Goal: Task Accomplishment & Management: Manage account settings

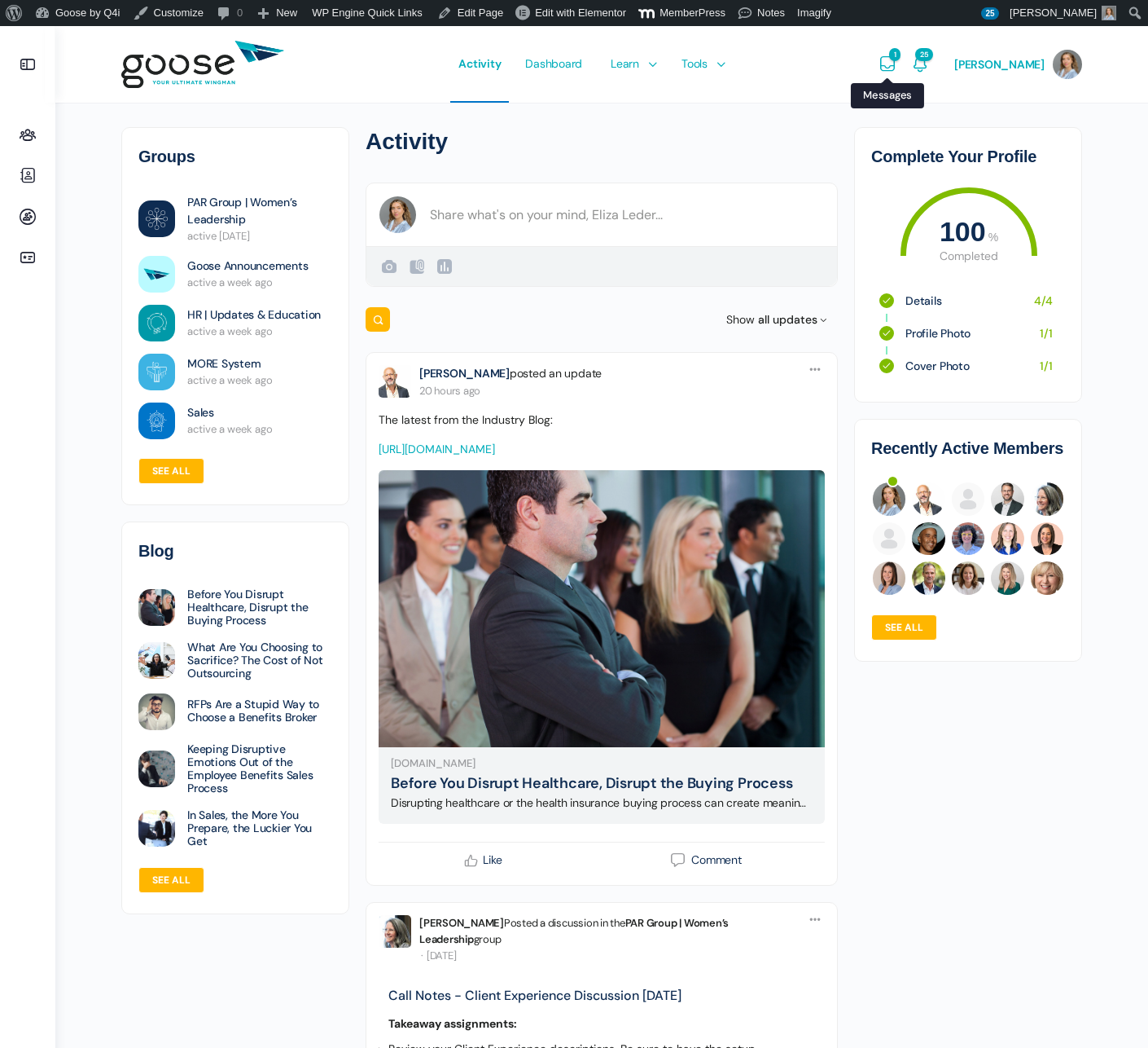
click at [898, 61] on icon "Messages" at bounding box center [887, 64] width 19 height 19
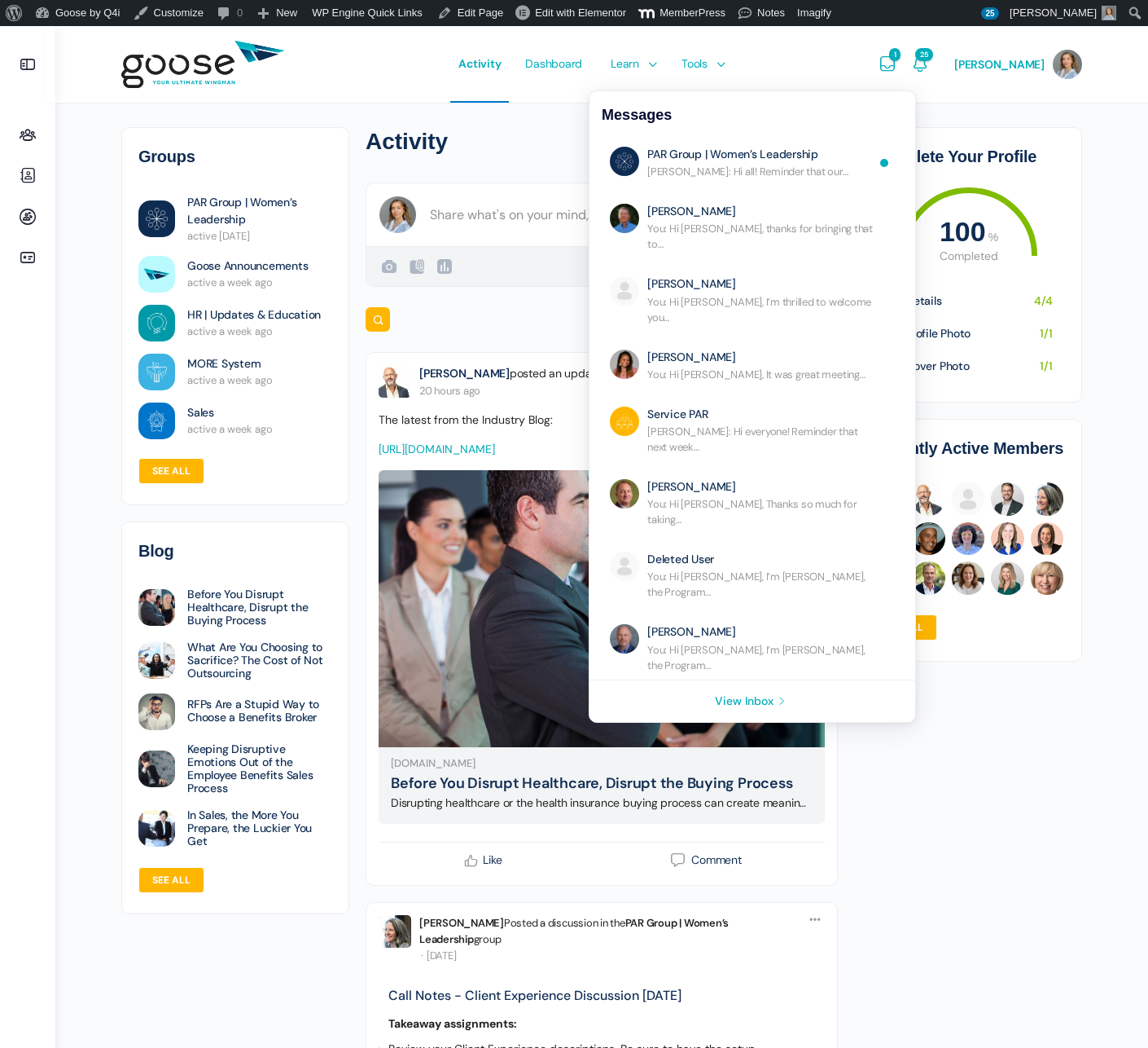
click at [898, 61] on icon "Messages" at bounding box center [887, 64] width 19 height 19
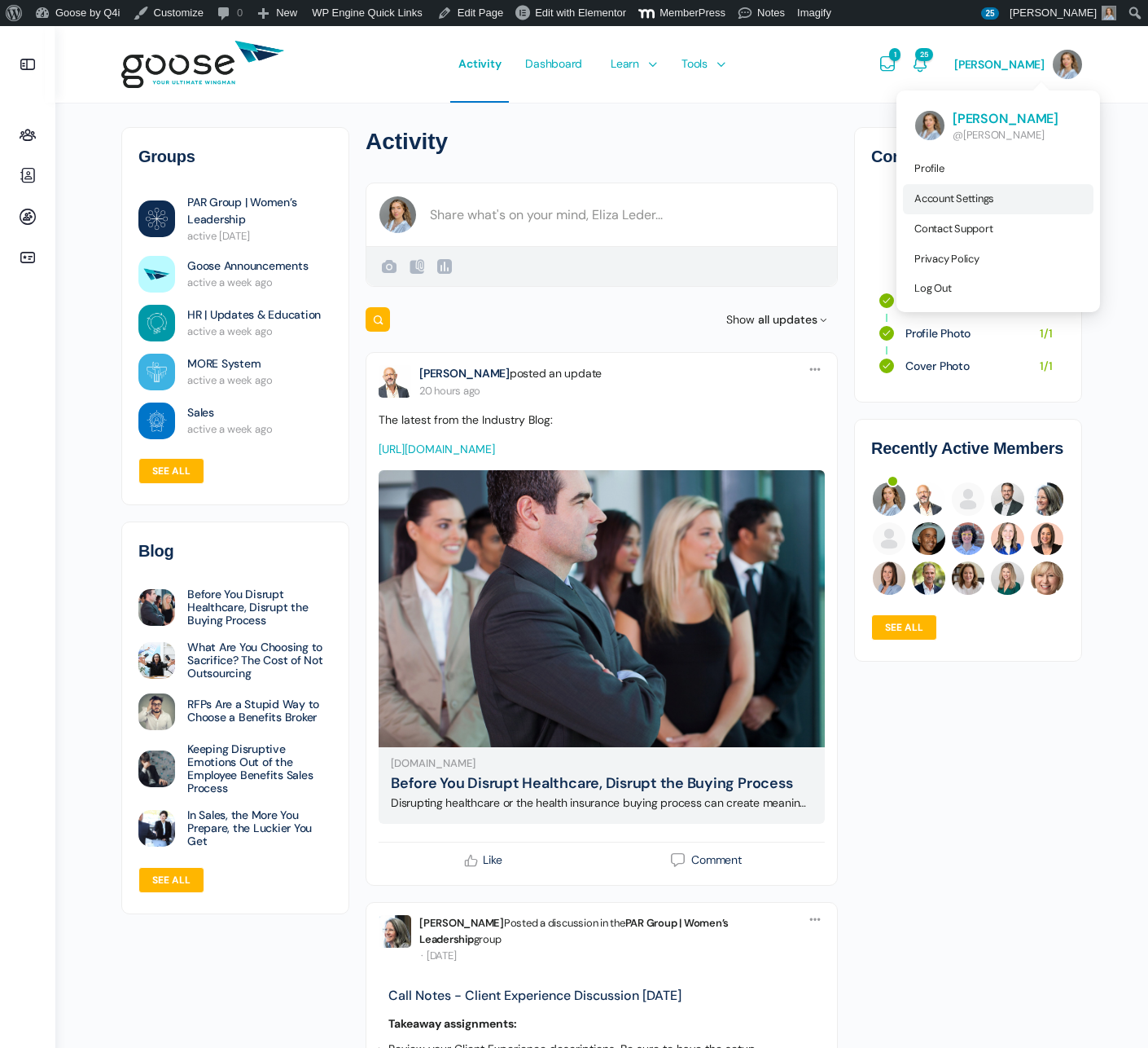
click at [1006, 199] on link "Account Settings" at bounding box center [998, 199] width 190 height 30
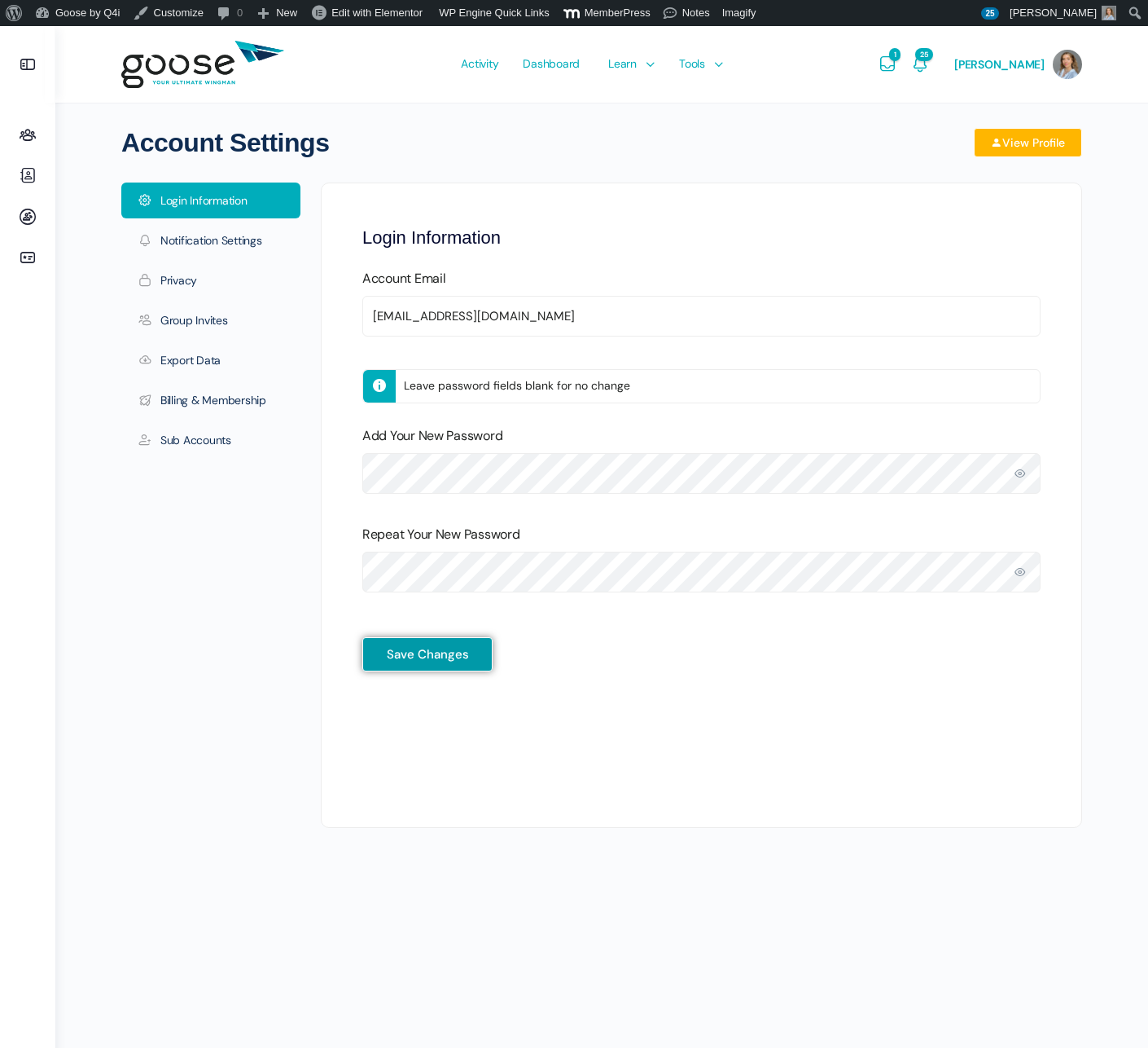
click at [207, 435] on e-page-transition at bounding box center [574, 524] width 1148 height 1048
click at [175, 441] on link "Sub Accounts" at bounding box center [211, 440] width 179 height 36
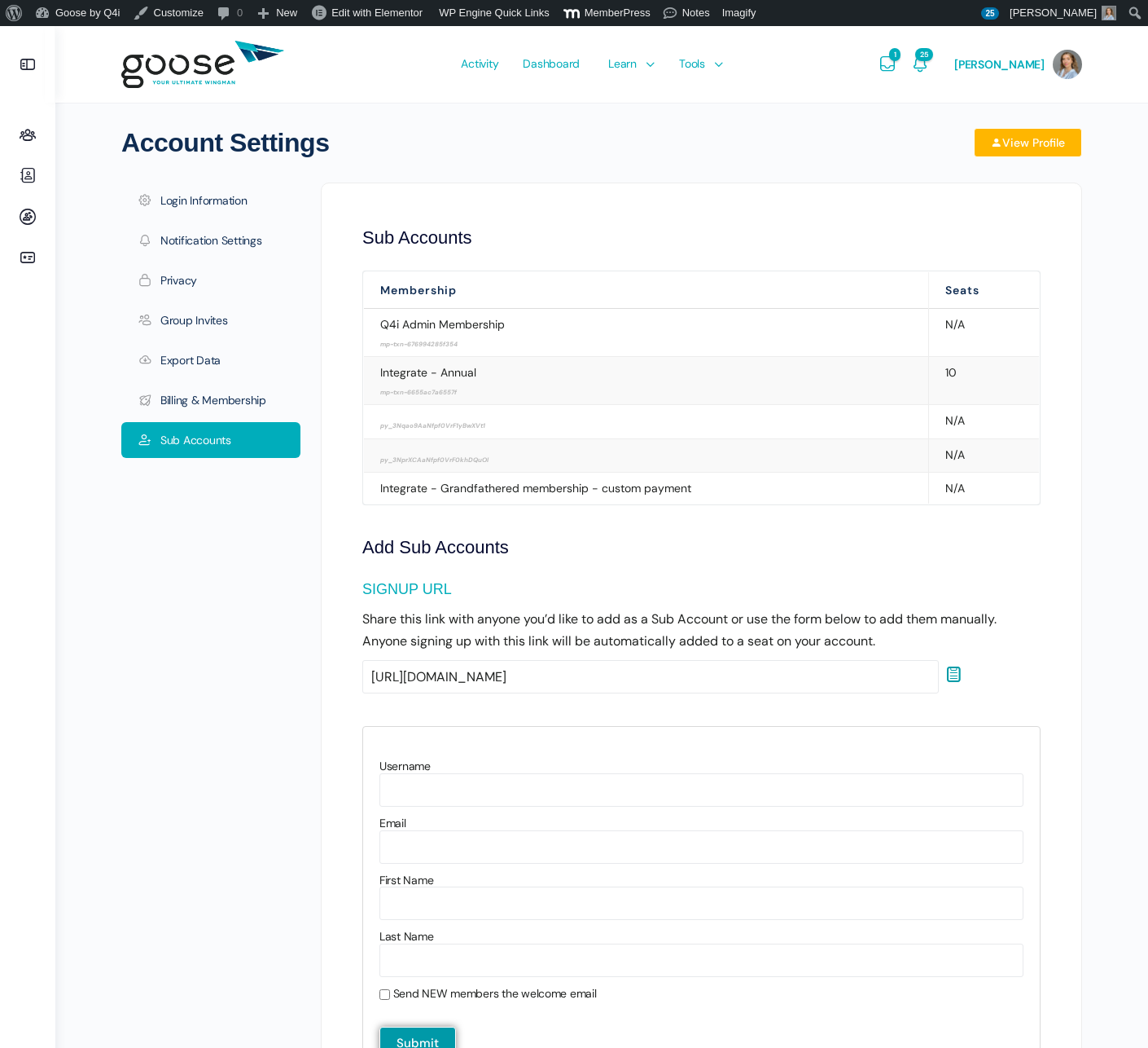
click at [31, 139] on icon at bounding box center [27, 135] width 39 height 19
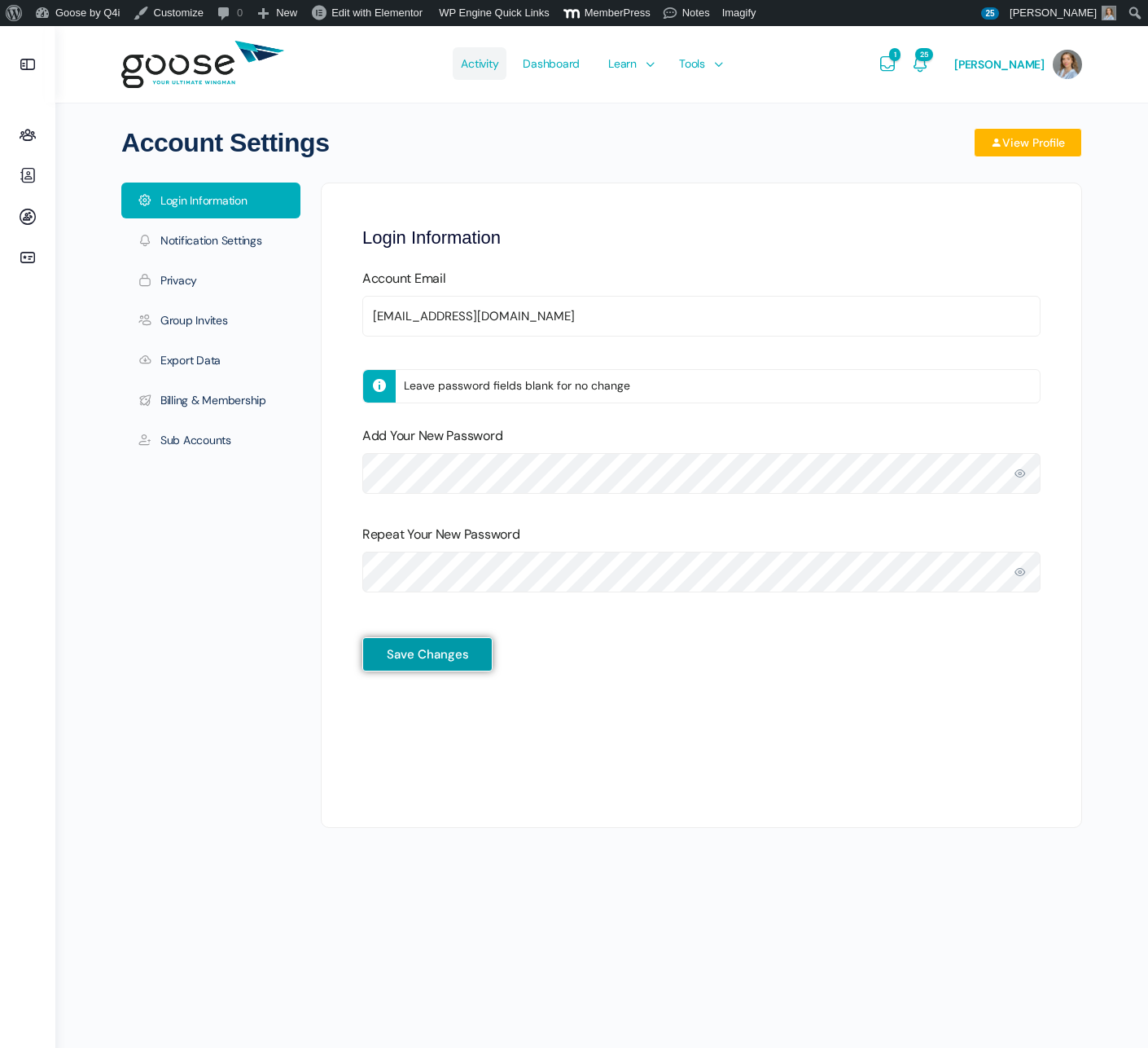
click at [499, 61] on span "Activity" at bounding box center [479, 63] width 38 height 77
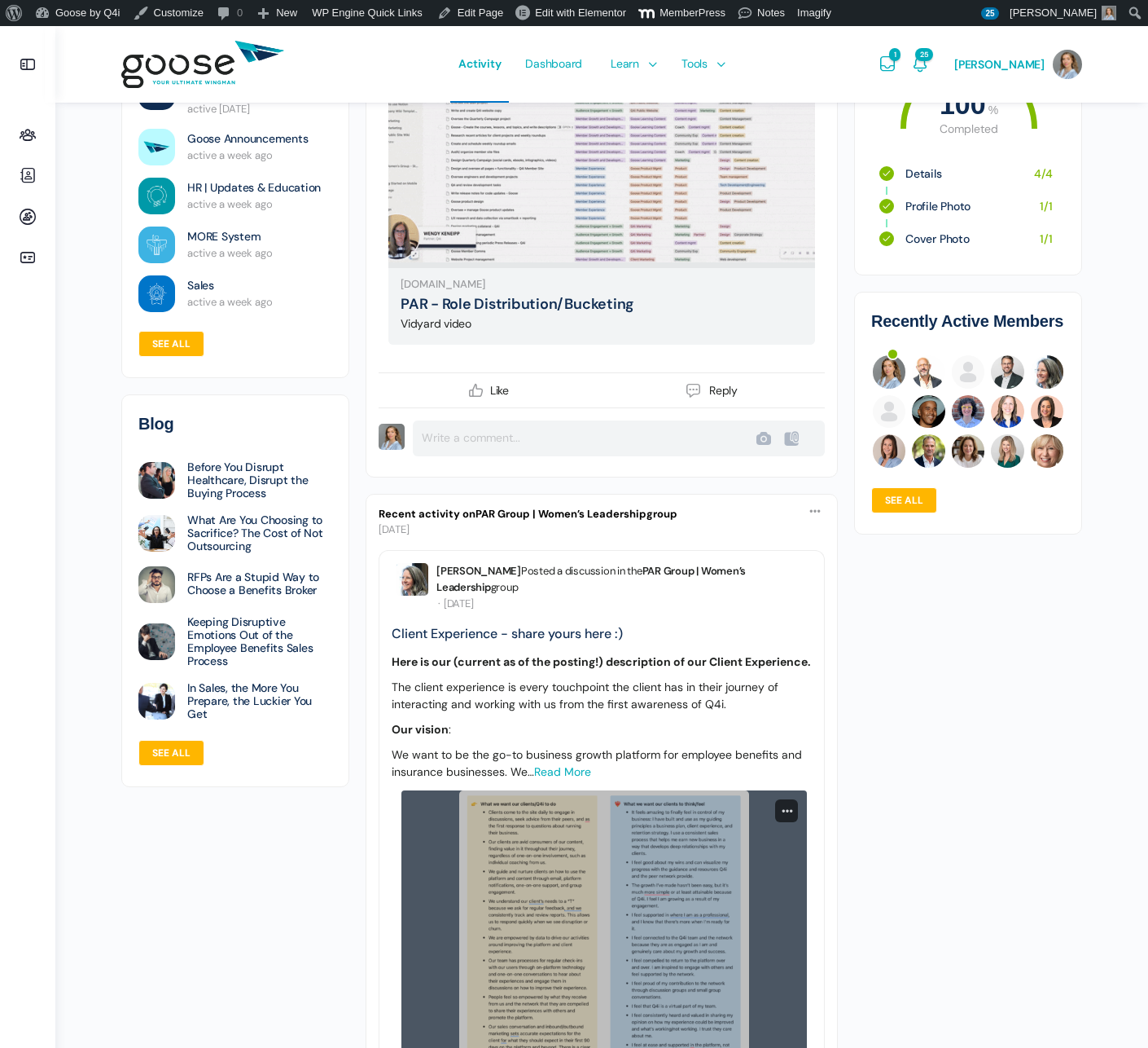
scroll to position [1167, 0]
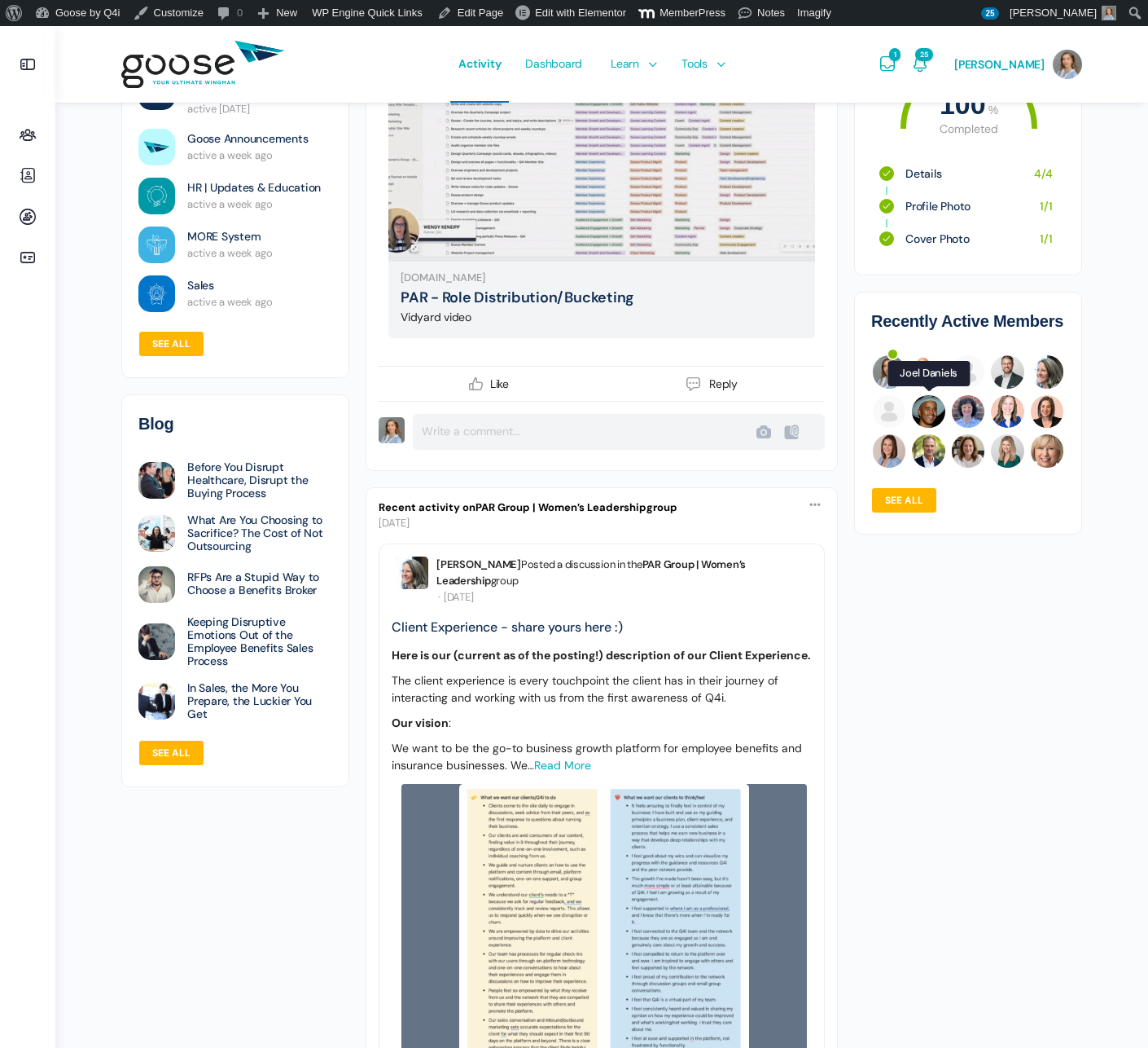
click at [920, 410] on img at bounding box center [928, 411] width 33 height 33
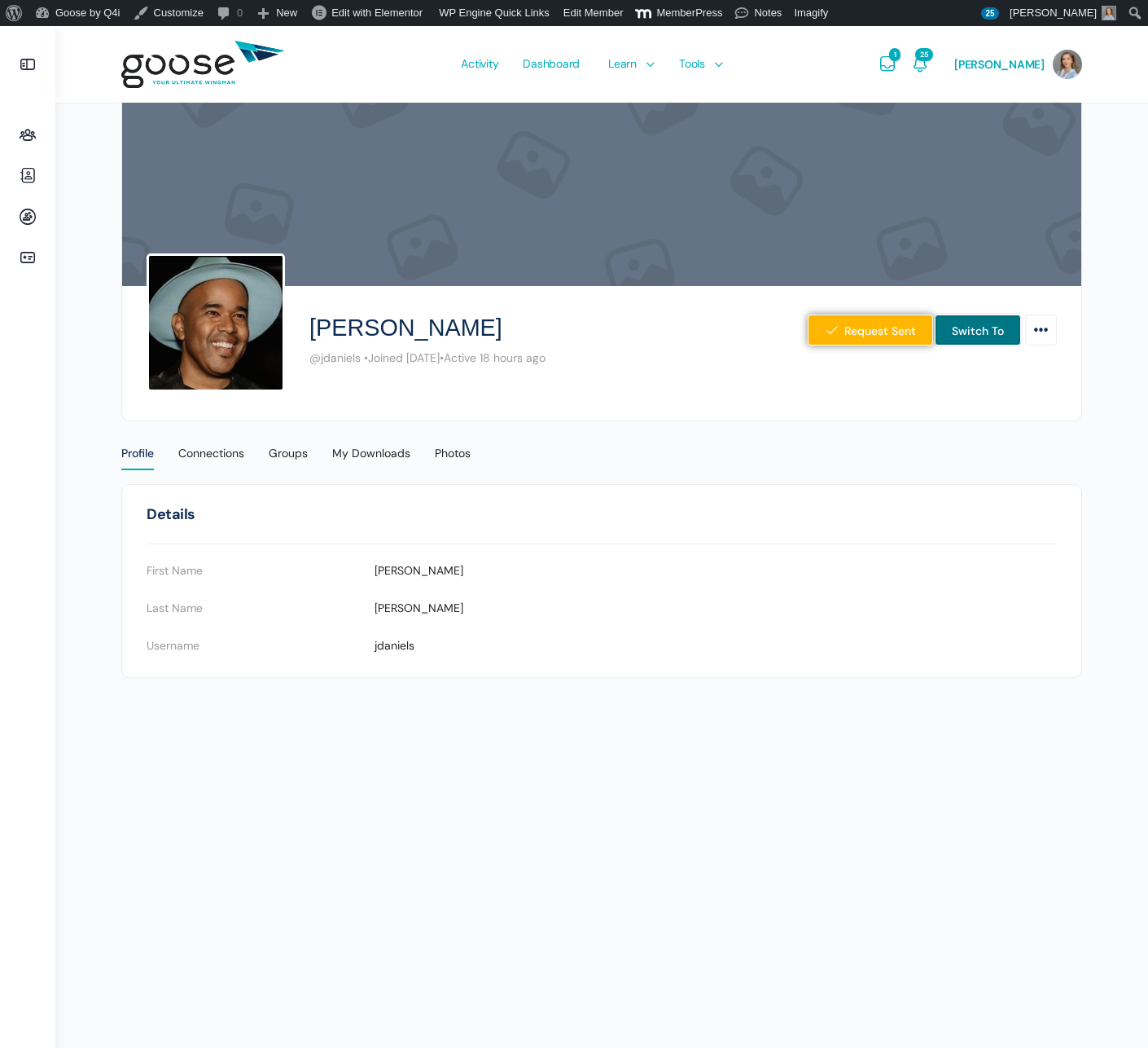
click at [959, 325] on link "Switch To" at bounding box center [978, 330] width 86 height 31
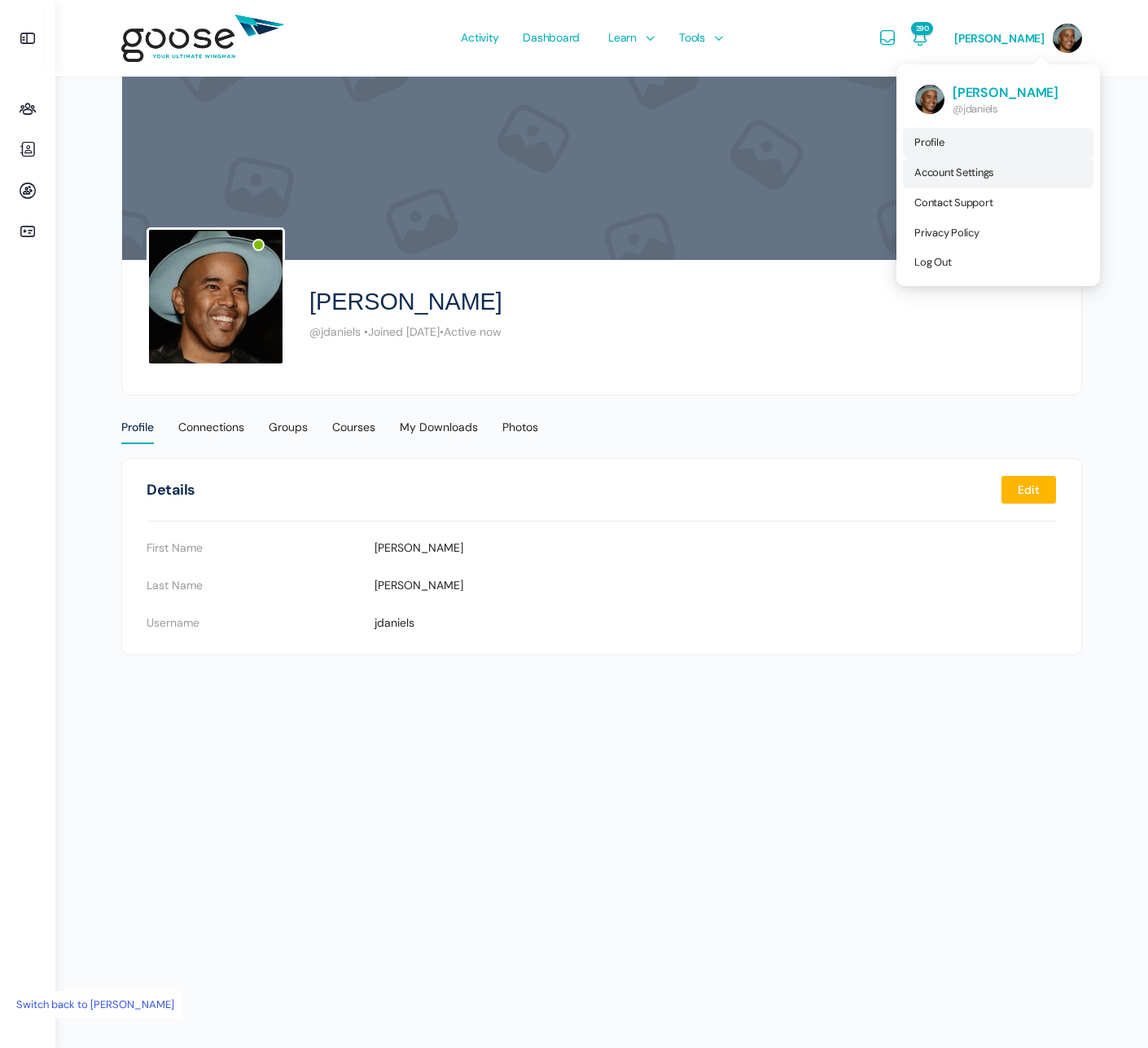
click at [999, 175] on link "Account Settings" at bounding box center [998, 173] width 190 height 30
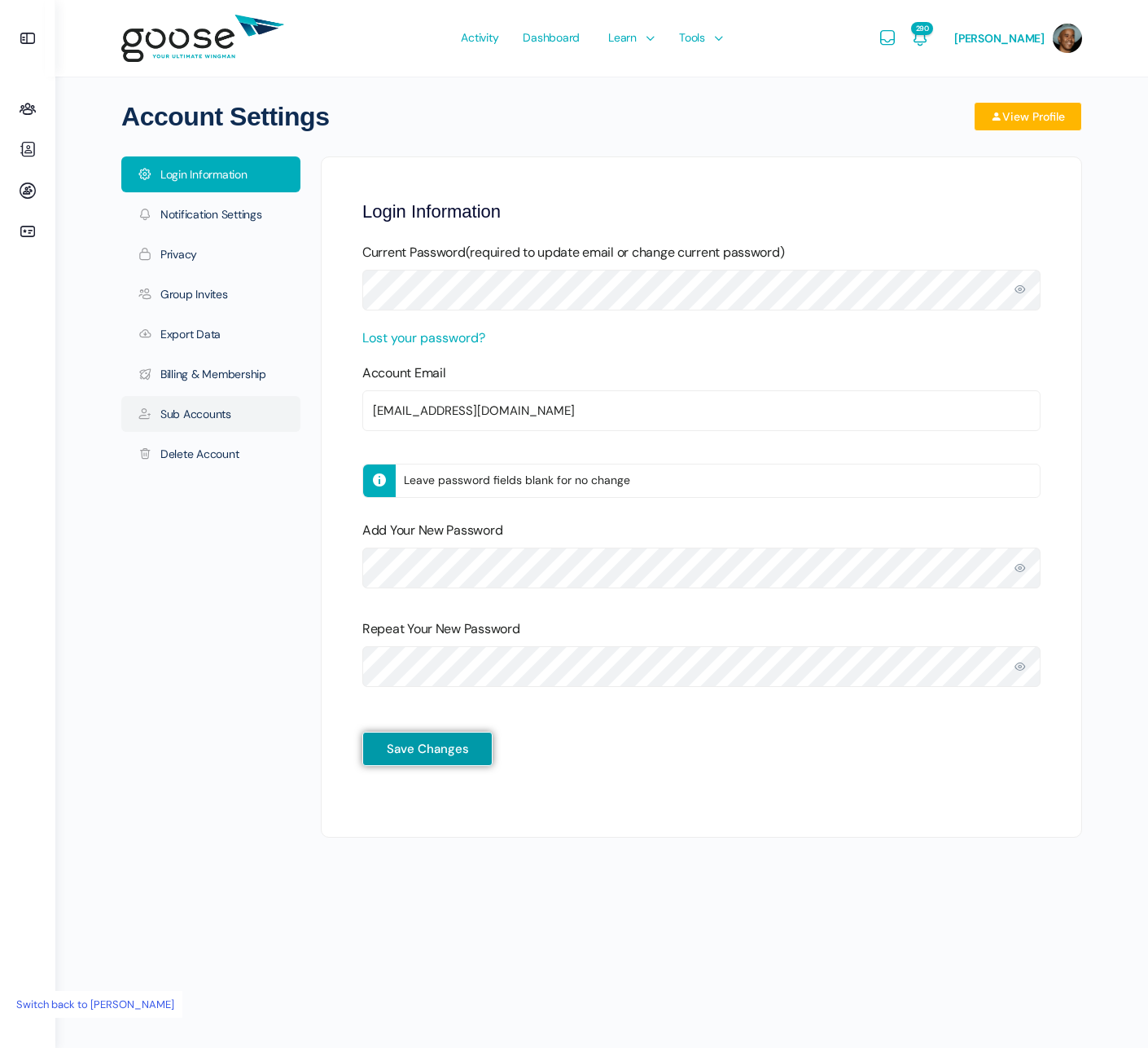
click at [197, 415] on link "Sub Accounts" at bounding box center [211, 413] width 179 height 36
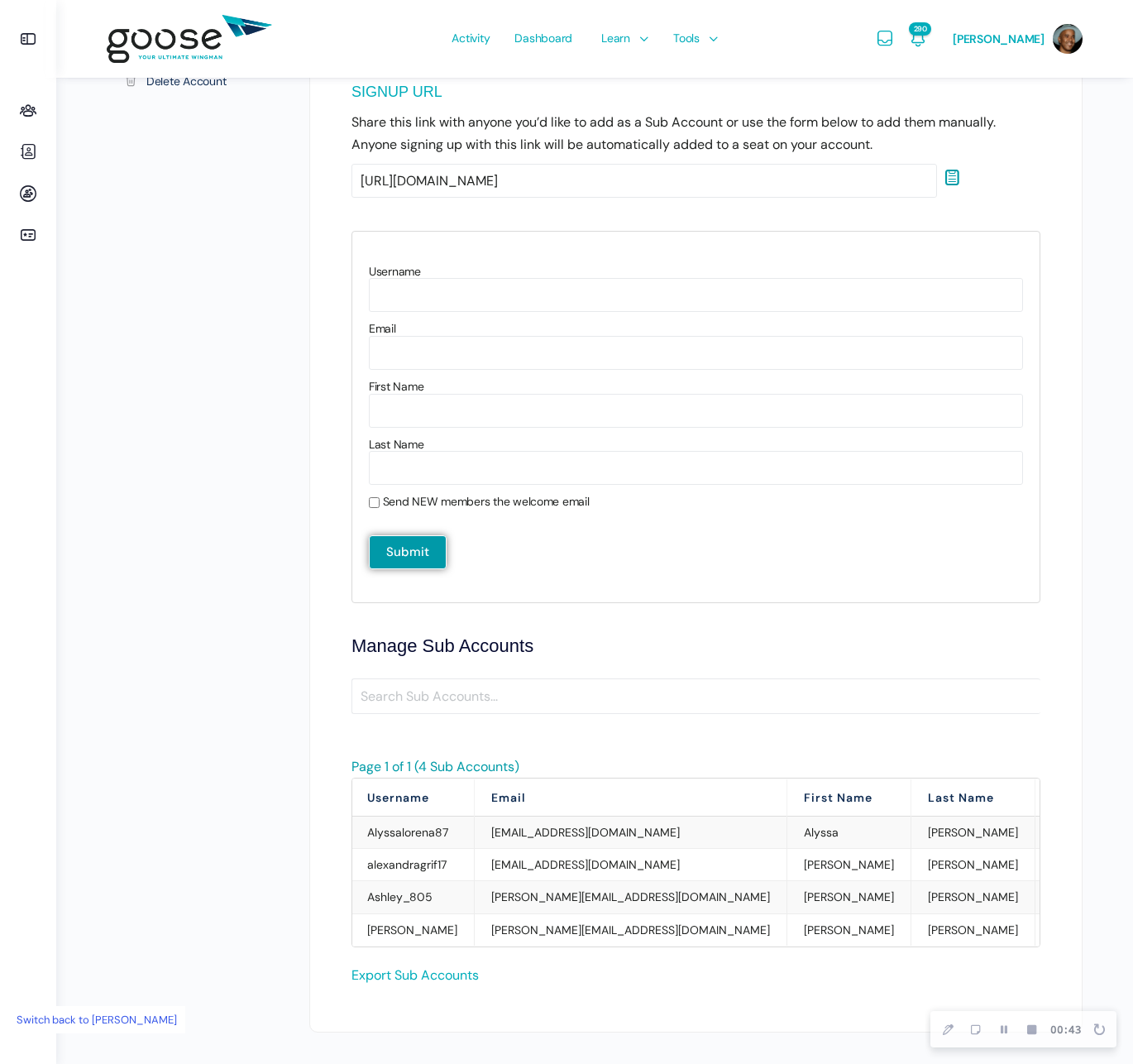
scroll to position [378, 0]
drag, startPoint x: 1036, startPoint y: 1032, endPoint x: 935, endPoint y: 1017, distance: 102.1
click at [1036, 1032] on icon "Finish Recording" at bounding box center [1032, 1028] width 9 height 9
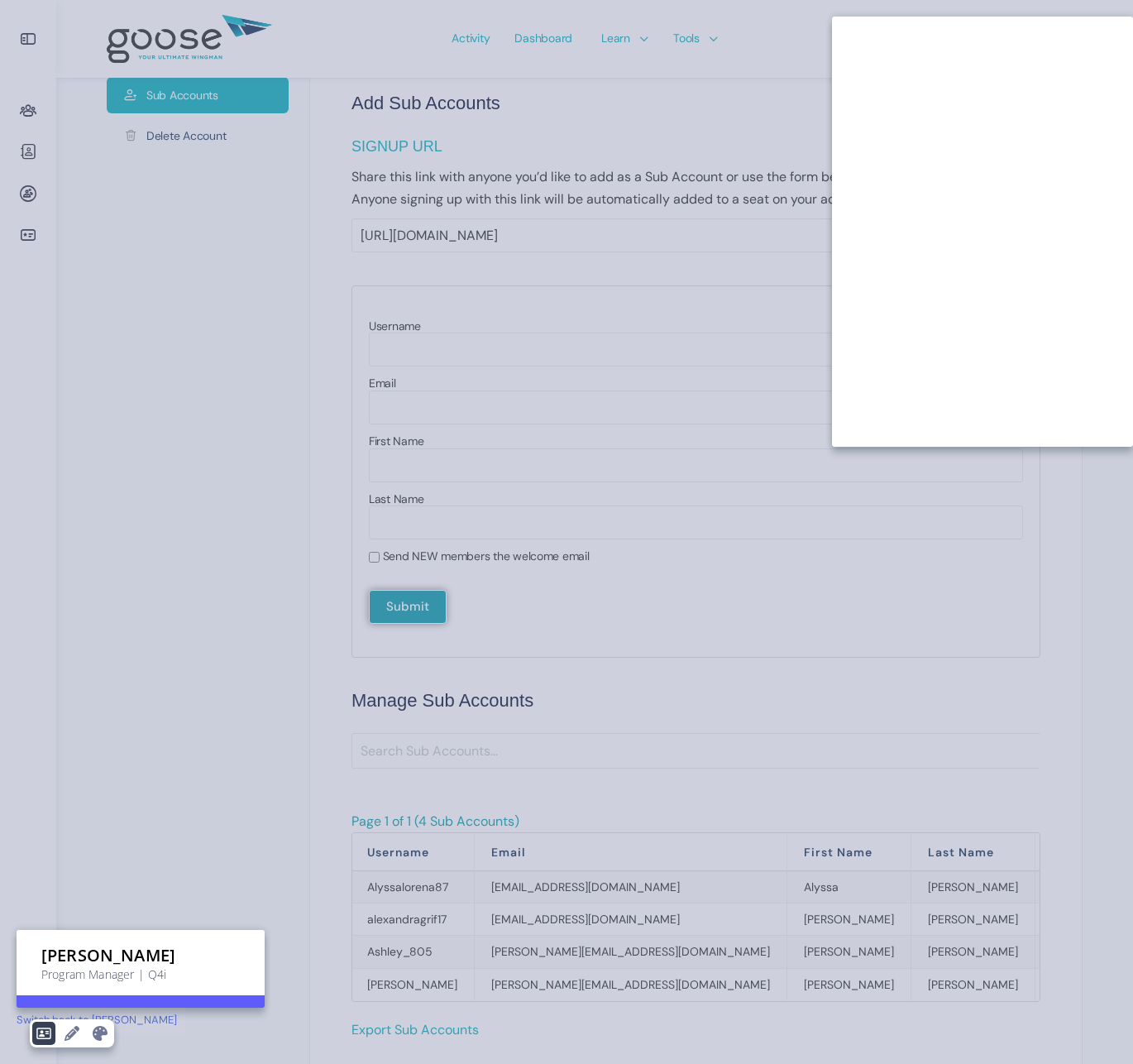
scroll to position [323, 0]
